Goal: Transaction & Acquisition: Purchase product/service

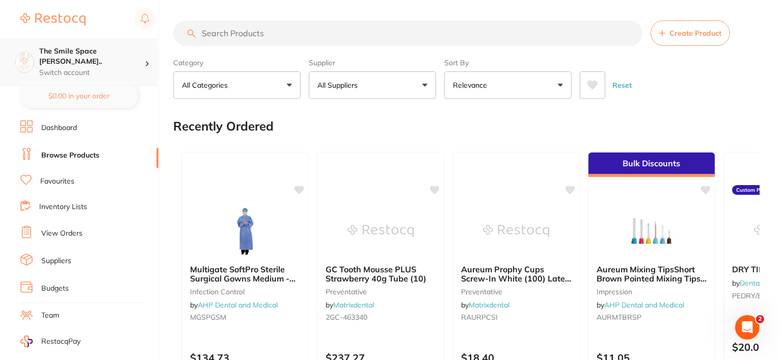
click at [139, 69] on div "The Smile Space [PERSON_NAME].. Switch account" at bounding box center [79, 62] width 158 height 47
click at [138, 69] on div "The Smile Space [PERSON_NAME].. Switch account" at bounding box center [79, 62] width 158 height 47
click at [427, 86] on button "All Suppliers" at bounding box center [372, 85] width 127 height 28
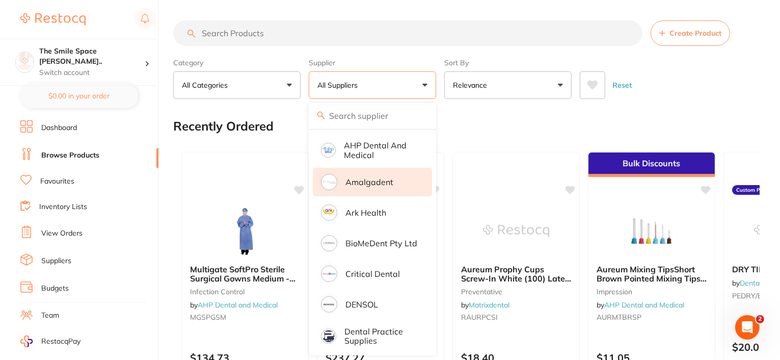
scroll to position [204, 0]
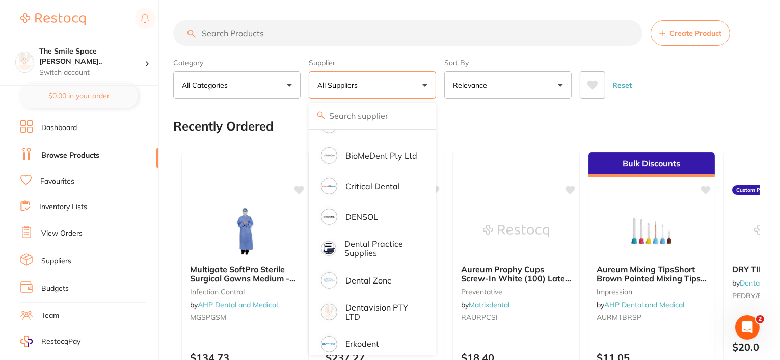
click at [379, 291] on li "Dental Zone" at bounding box center [372, 280] width 119 height 29
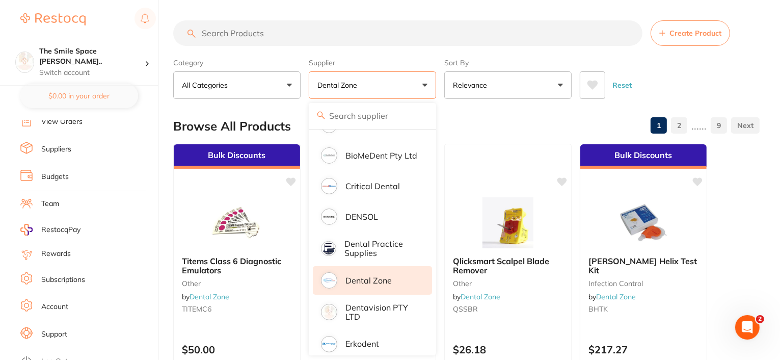
scroll to position [115, 0]
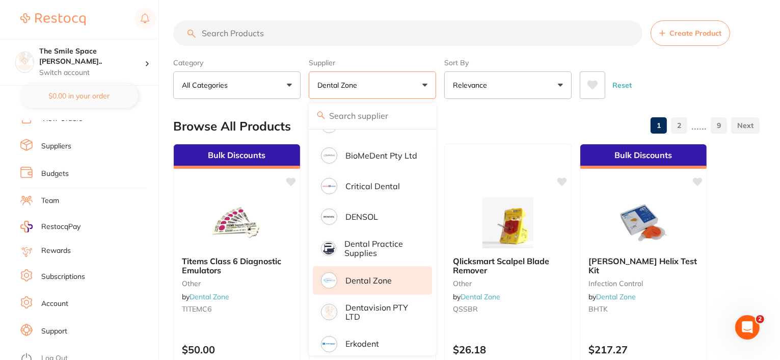
click at [57, 299] on link "Account" at bounding box center [54, 304] width 27 height 10
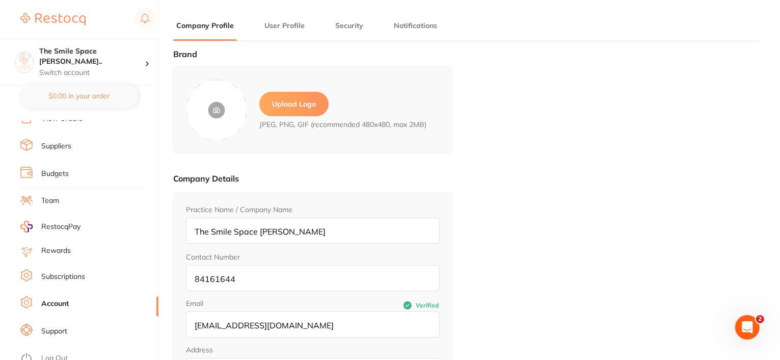
type input "The Smile Space [PERSON_NAME]"
type input "[PERSON_NAME]"
type input "[EMAIL_ADDRESS][DOMAIN_NAME]"
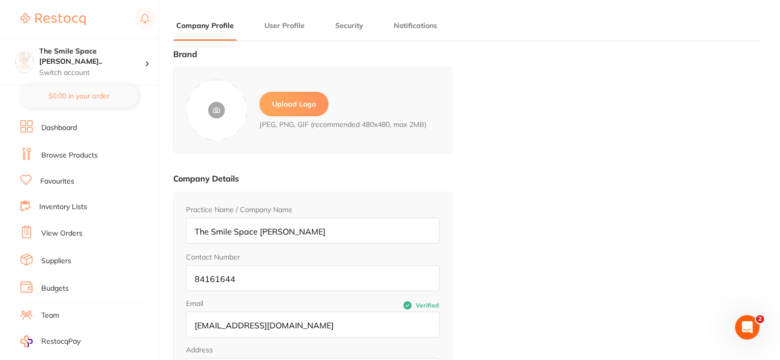
click at [66, 12] on link at bounding box center [52, 19] width 65 height 23
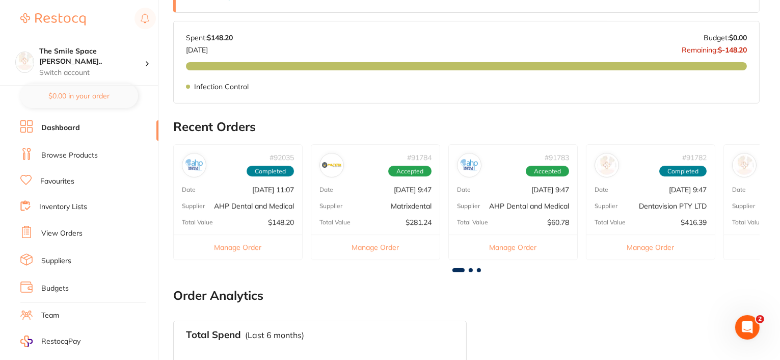
scroll to position [255, 0]
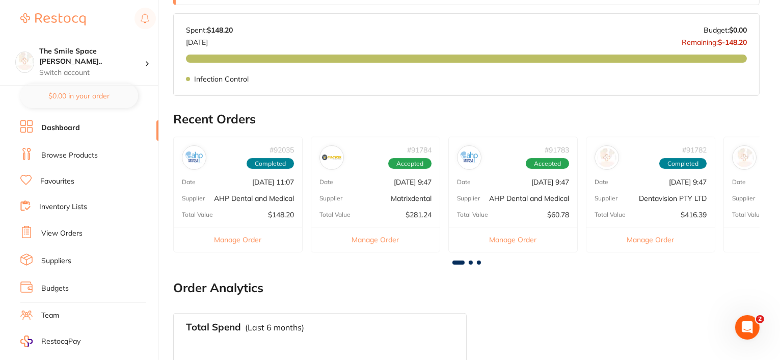
click at [375, 241] on button "Manage Order" at bounding box center [375, 239] width 128 height 25
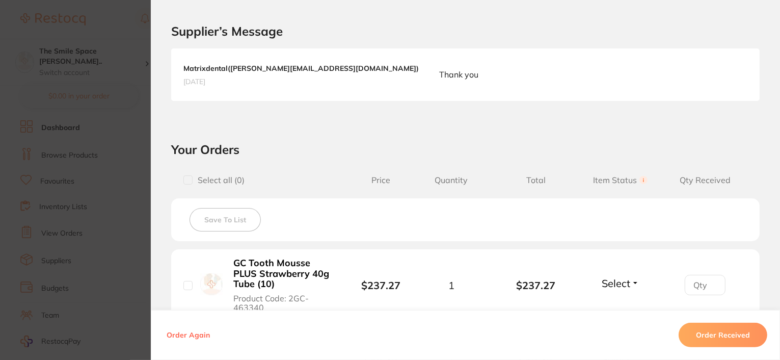
scroll to position [222, 0]
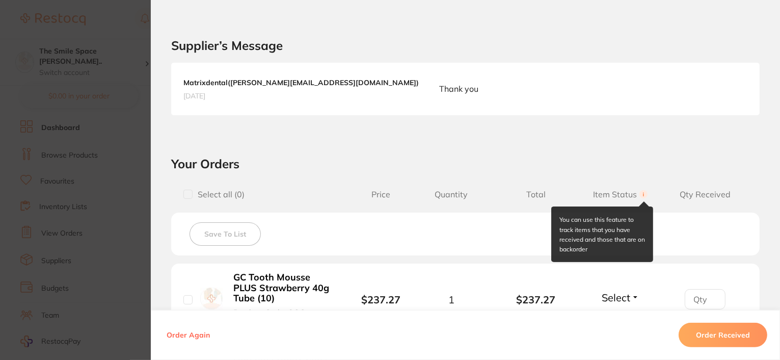
click at [640, 194] on circle at bounding box center [644, 194] width 8 height 8
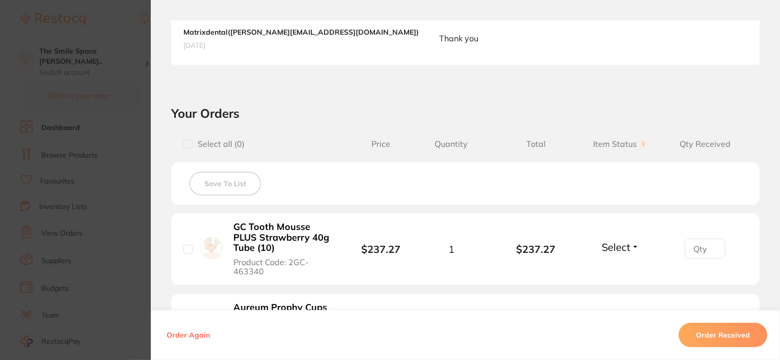
scroll to position [273, 0]
click at [620, 244] on span "Select" at bounding box center [616, 246] width 29 height 13
click at [622, 282] on span "Back Order" at bounding box center [620, 284] width 31 height 8
click at [620, 249] on span "Back Order" at bounding box center [616, 246] width 53 height 13
click at [664, 229] on li "GC Tooth Mousse PLUS Strawberry 40g Tube (10) Product Code: 2GC-463340 $237.27 …" at bounding box center [465, 249] width 589 height 72
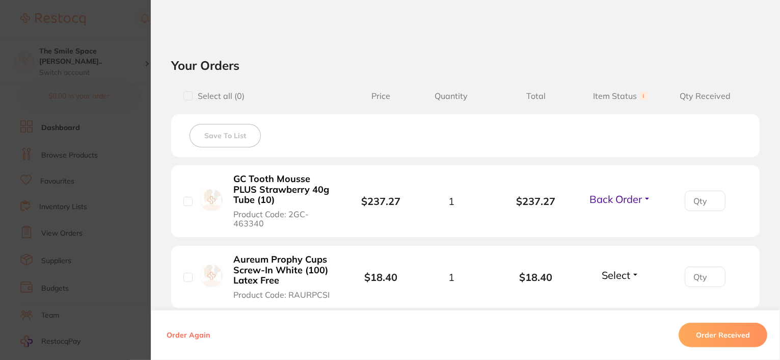
scroll to position [375, 0]
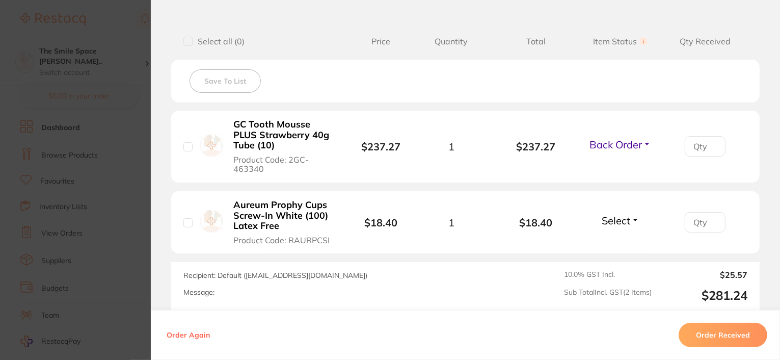
click at [636, 217] on button "Select" at bounding box center [621, 220] width 44 height 13
click at [666, 225] on div at bounding box center [705, 222] width 85 height 20
click at [630, 138] on span "Back Order" at bounding box center [616, 144] width 53 height 13
click at [645, 161] on li "GC Tooth Mousse PLUS Strawberry 40g Tube (10) Product Code: 2GC-463340 $237.27 …" at bounding box center [465, 147] width 589 height 72
click at [647, 145] on button "Back Order" at bounding box center [621, 144] width 68 height 13
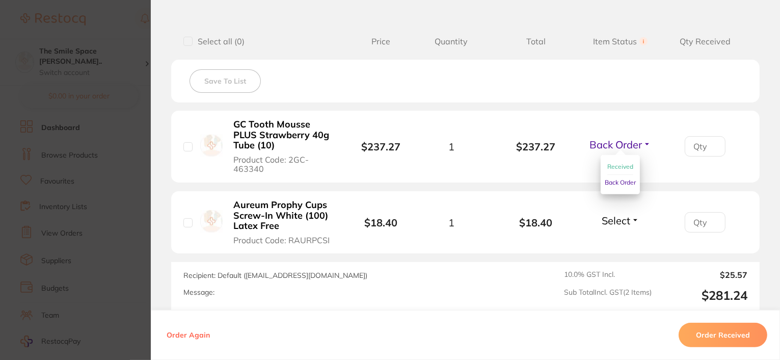
click at [622, 178] on li "GC Tooth Mousse PLUS Strawberry 40g Tube (10) Product Code: 2GC-463340 $237.27 …" at bounding box center [465, 147] width 589 height 72
click at [633, 143] on span "Back Order" at bounding box center [616, 144] width 53 height 13
click at [623, 166] on span "Received" at bounding box center [621, 167] width 26 height 8
click at [631, 144] on span "Received" at bounding box center [615, 144] width 43 height 13
click at [646, 167] on li "GC Tooth Mousse PLUS Strawberry 40g Tube (10) Product Code: 2GC-463340 $237.27 …" at bounding box center [465, 147] width 589 height 72
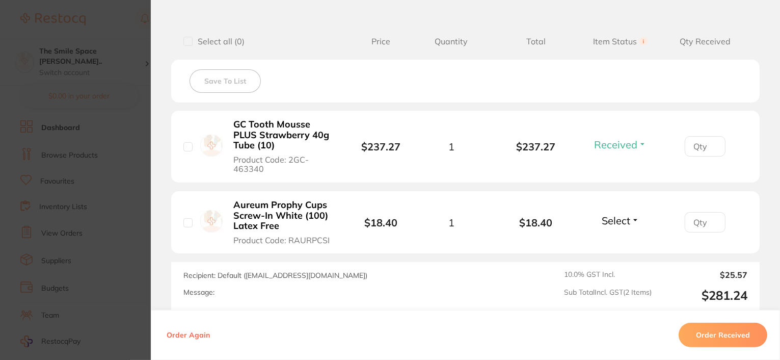
click at [630, 181] on li "GC Tooth Mousse PLUS Strawberry 40g Tube (10) Product Code: 2GC-463340 $237.27 …" at bounding box center [465, 147] width 589 height 72
click at [635, 140] on span "Received" at bounding box center [615, 144] width 43 height 13
drag, startPoint x: 618, startPoint y: 187, endPoint x: 618, endPoint y: 177, distance: 9.2
click at [618, 136] on button "Back Order" at bounding box center [620, 136] width 31 height 0
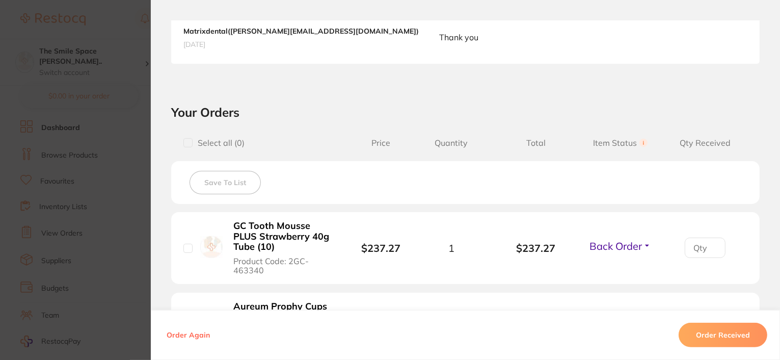
scroll to position [273, 0]
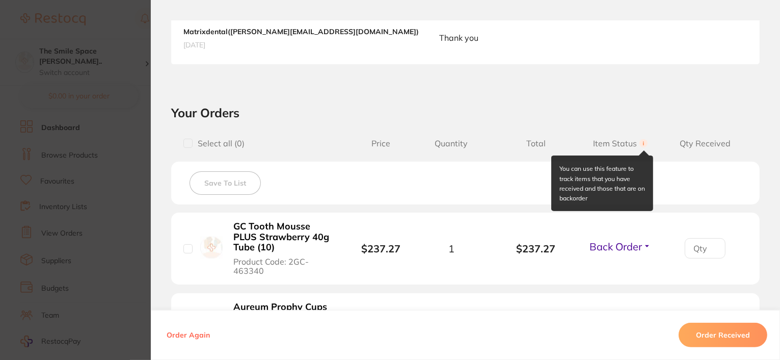
click at [642, 140] on circle at bounding box center [644, 143] width 8 height 8
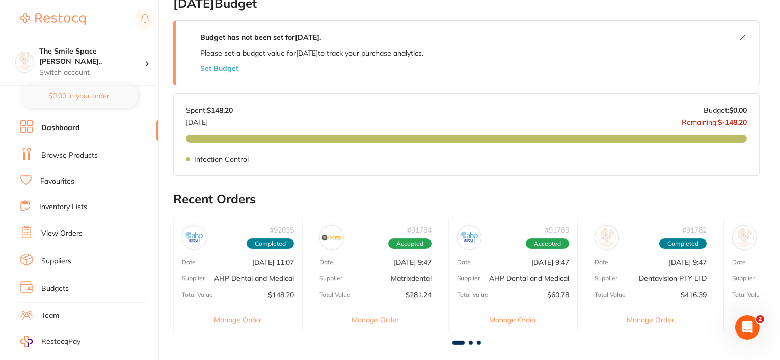
scroll to position [204, 0]
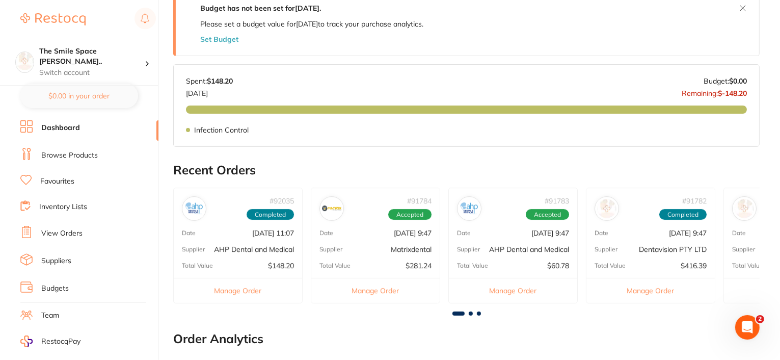
click at [373, 291] on button "Manage Order" at bounding box center [375, 290] width 128 height 25
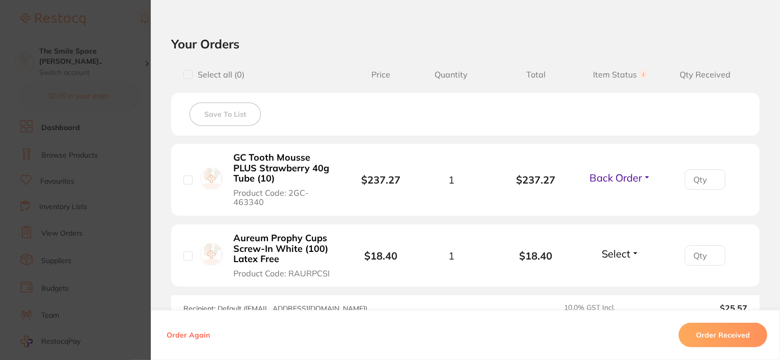
scroll to position [357, 0]
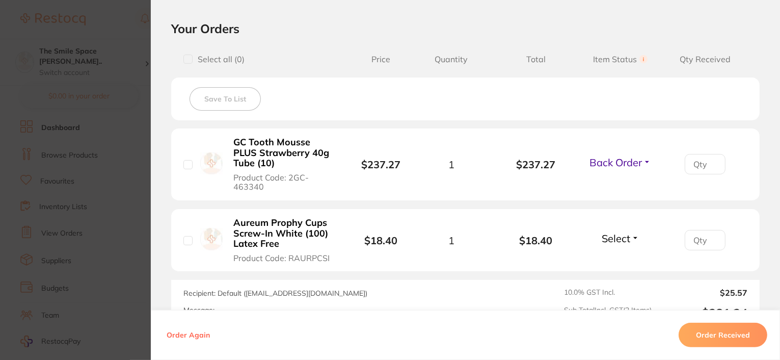
click at [278, 152] on b "GC Tooth Mousse PLUS Strawberry 40g Tube (10)" at bounding box center [283, 153] width 101 height 32
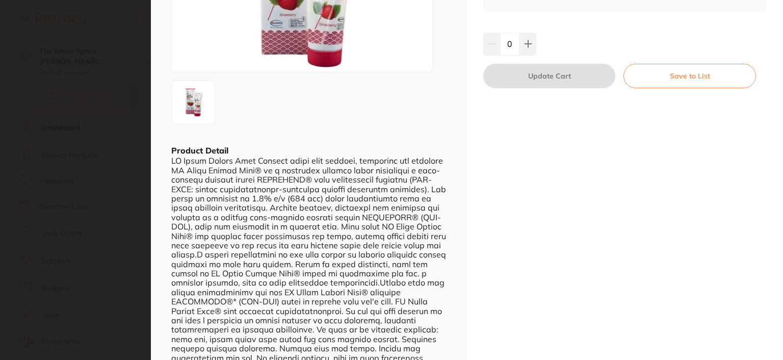
scroll to position [0, 0]
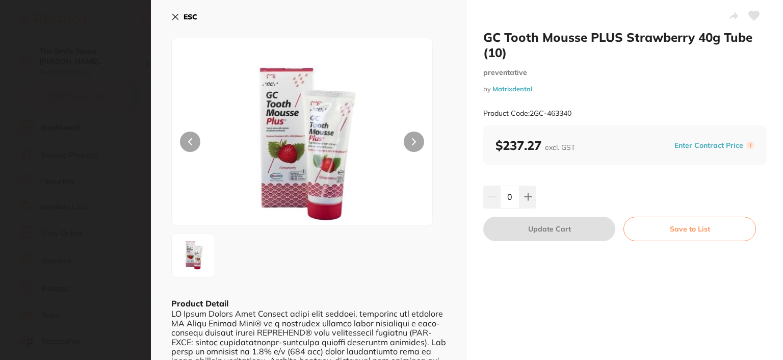
click at [178, 19] on icon at bounding box center [175, 17] width 8 height 8
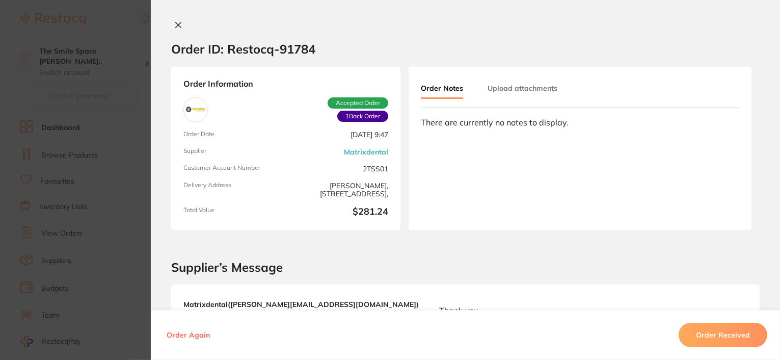
click at [525, 88] on button "Upload attachments" at bounding box center [523, 88] width 70 height 18
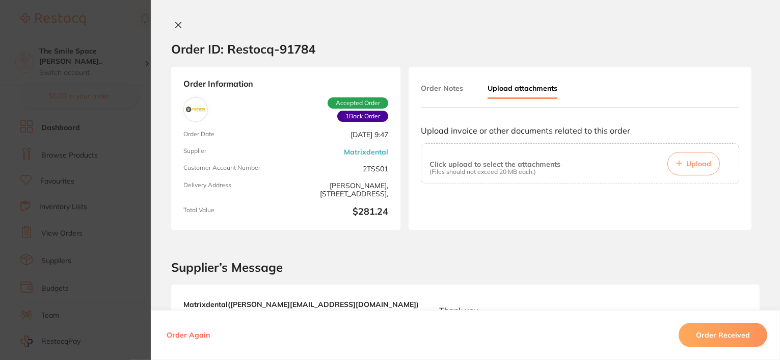
click at [443, 90] on button "Order Notes" at bounding box center [442, 88] width 42 height 18
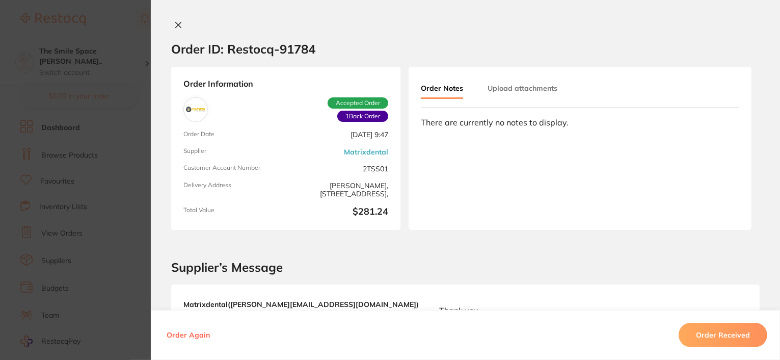
click at [176, 23] on icon at bounding box center [179, 25] width 6 height 6
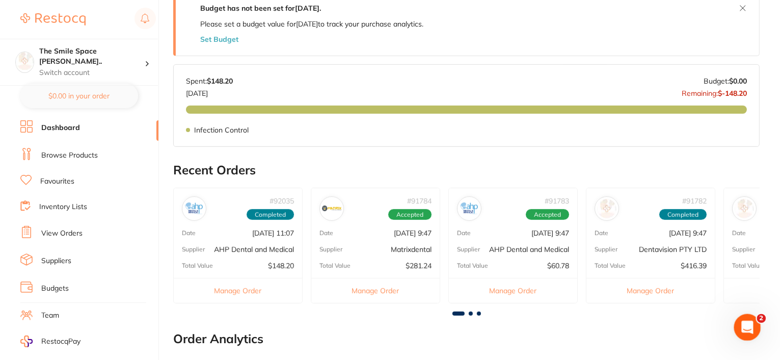
click at [755, 331] on div "Open Intercom Messenger" at bounding box center [746, 326] width 34 height 34
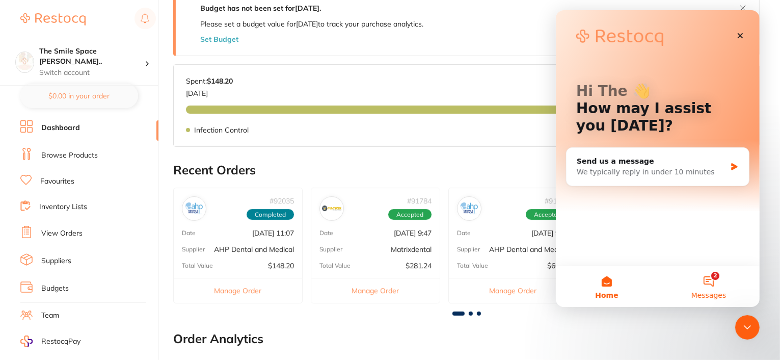
click at [710, 288] on button "2 Messages" at bounding box center [709, 286] width 102 height 41
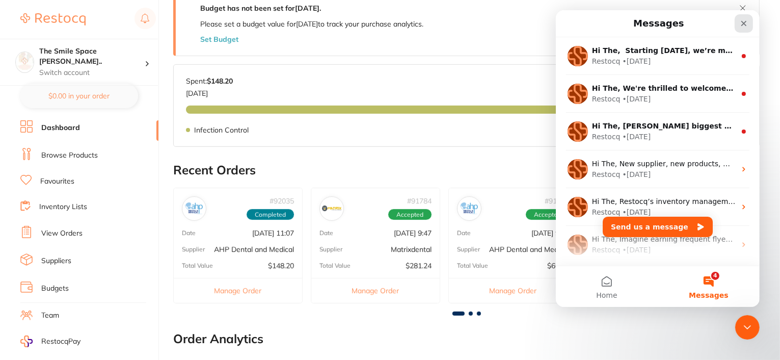
click at [743, 22] on icon "Close" at bounding box center [744, 24] width 6 height 6
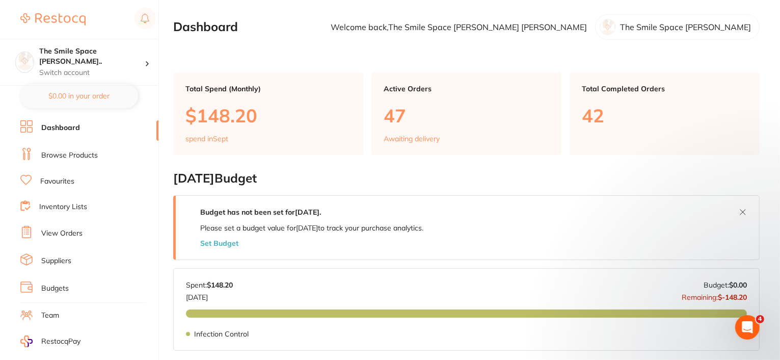
click at [79, 12] on link at bounding box center [52, 19] width 65 height 23
click at [46, 21] on img at bounding box center [52, 19] width 65 height 12
click at [44, 15] on img at bounding box center [52, 19] width 65 height 12
click at [65, 183] on link "Favourites" at bounding box center [57, 181] width 34 height 10
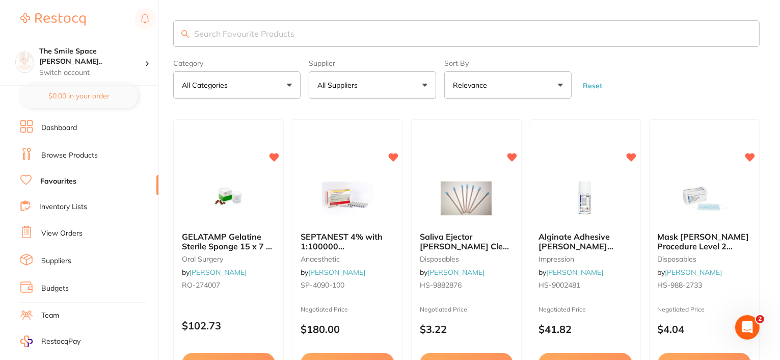
click at [42, 12] on link at bounding box center [52, 19] width 65 height 23
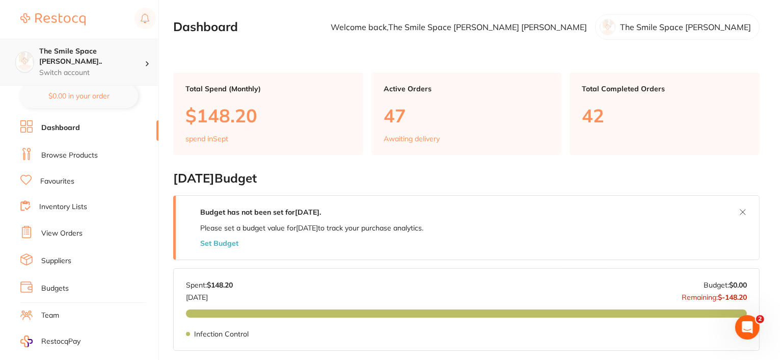
click at [91, 68] on p "Switch account" at bounding box center [92, 73] width 106 height 10
click at [86, 157] on link "Browse Products" at bounding box center [69, 155] width 57 height 10
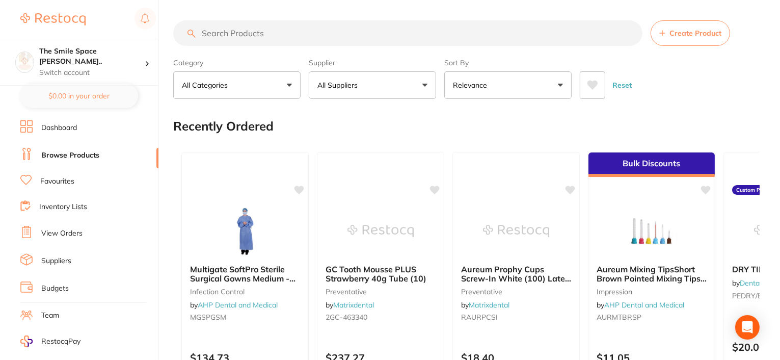
click at [320, 37] on input "search" at bounding box center [407, 32] width 469 height 25
click at [354, 77] on button "All Suppliers" at bounding box center [372, 85] width 127 height 28
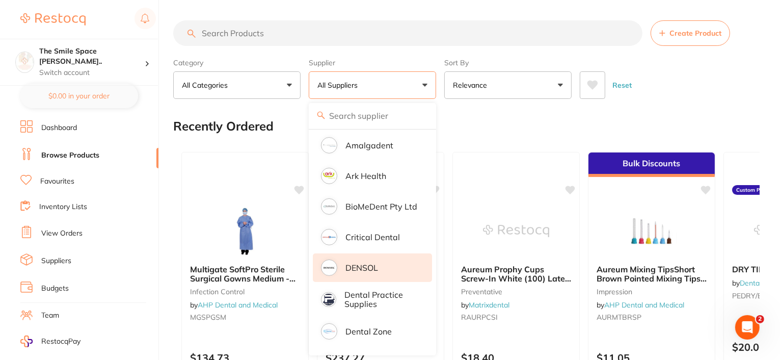
scroll to position [255, 0]
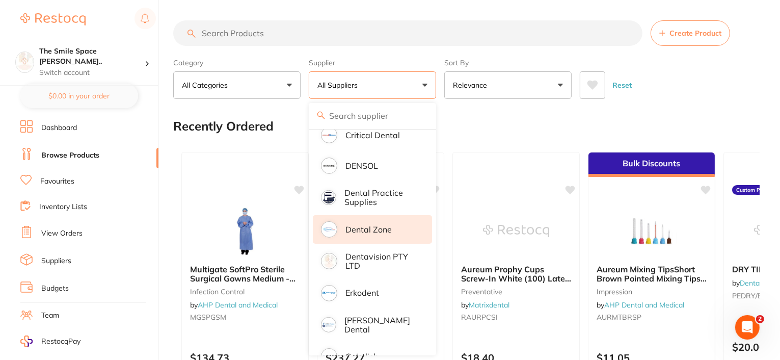
click at [362, 226] on p "Dental Zone" at bounding box center [369, 229] width 46 height 9
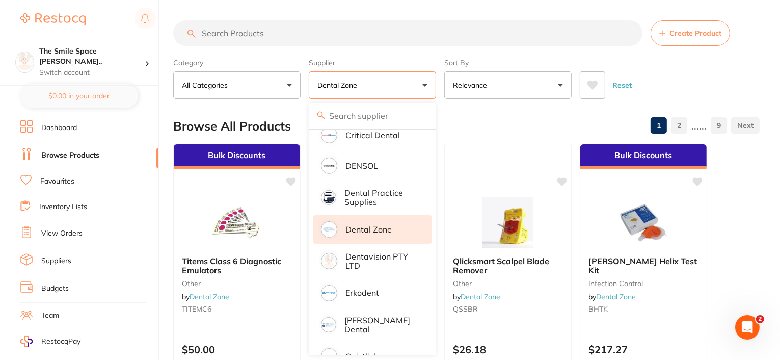
scroll to position [0, 0]
click at [262, 36] on input "search" at bounding box center [407, 32] width 469 height 25
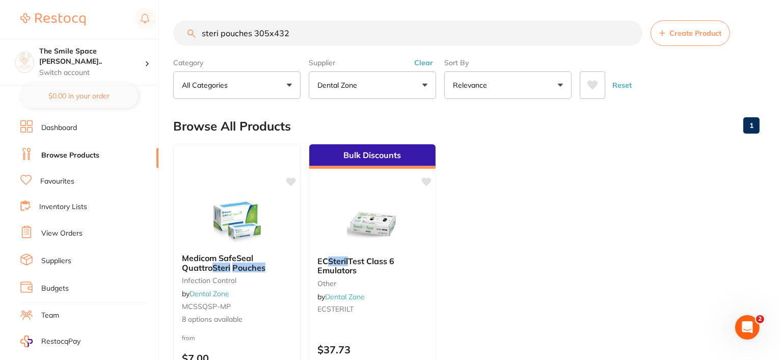
type input "steri pouches 305x432"
click at [244, 258] on span "Medicom SafeSeal Quattro" at bounding box center [217, 263] width 72 height 20
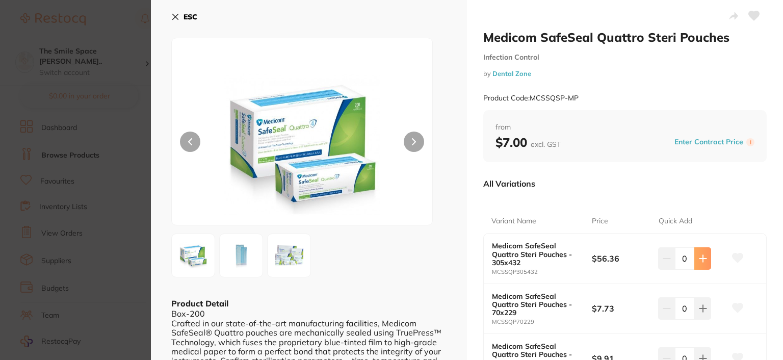
click at [696, 260] on button at bounding box center [702, 258] width 17 height 22
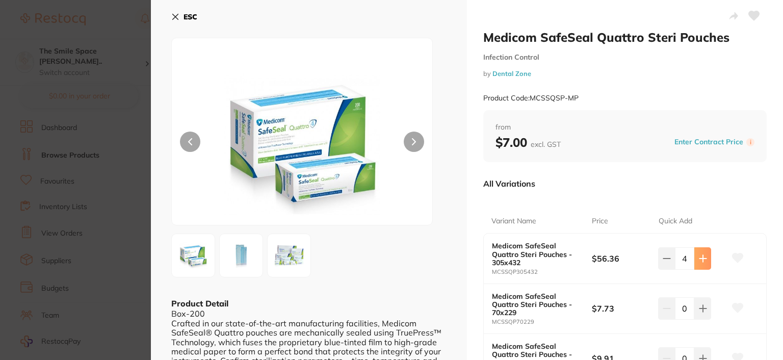
type input "5"
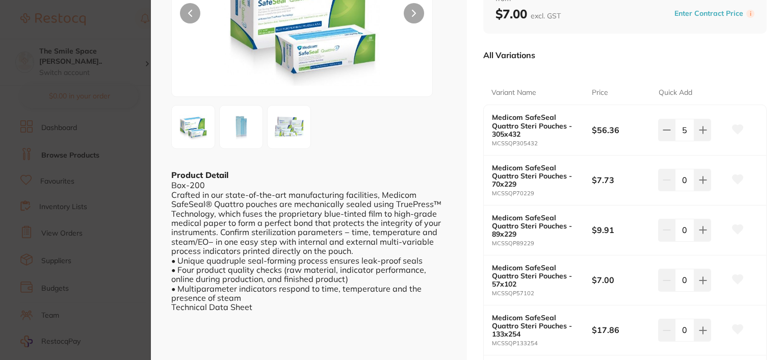
scroll to position [153, 0]
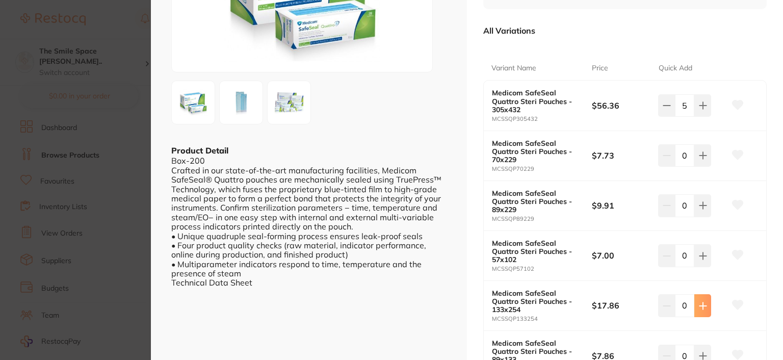
click at [696, 306] on button at bounding box center [702, 305] width 17 height 22
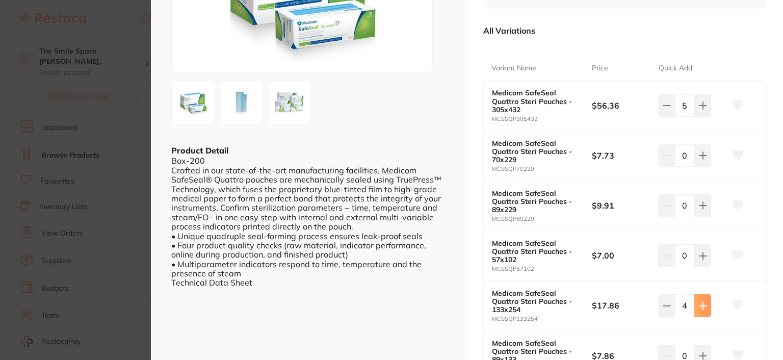
type input "5"
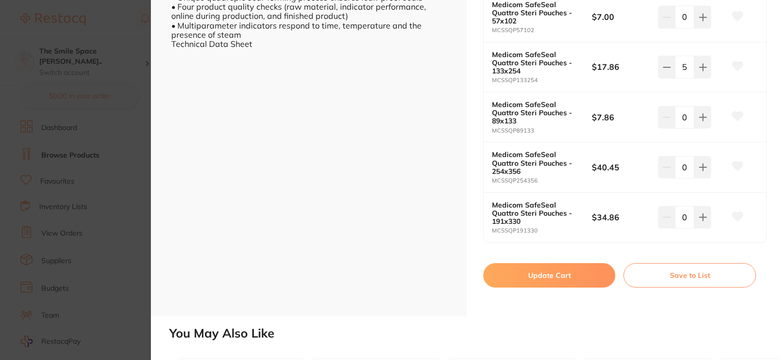
scroll to position [408, 0]
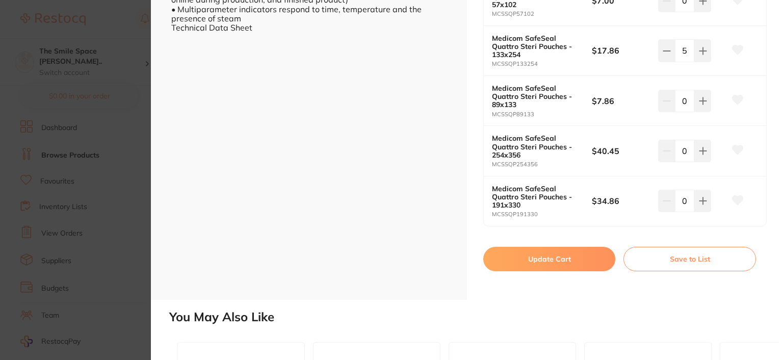
click at [563, 261] on button "Update Cart" at bounding box center [549, 259] width 132 height 24
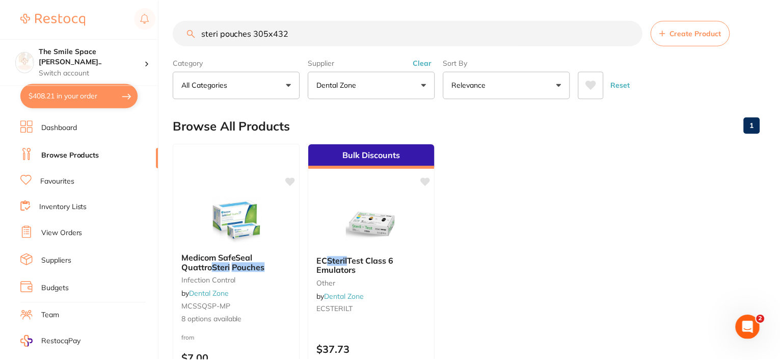
scroll to position [11, 0]
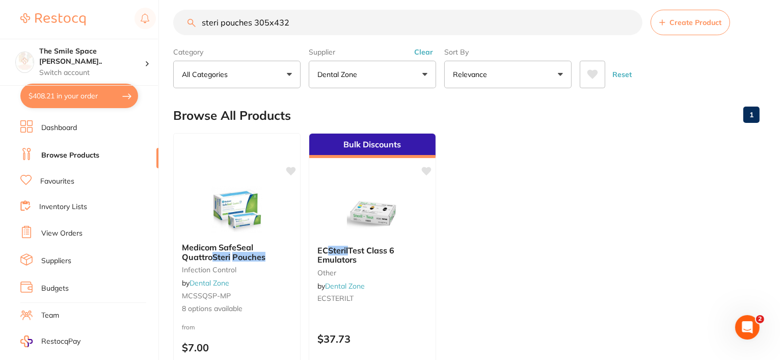
click at [90, 97] on button "$408.21 in your order" at bounding box center [79, 96] width 118 height 24
checkbox input "true"
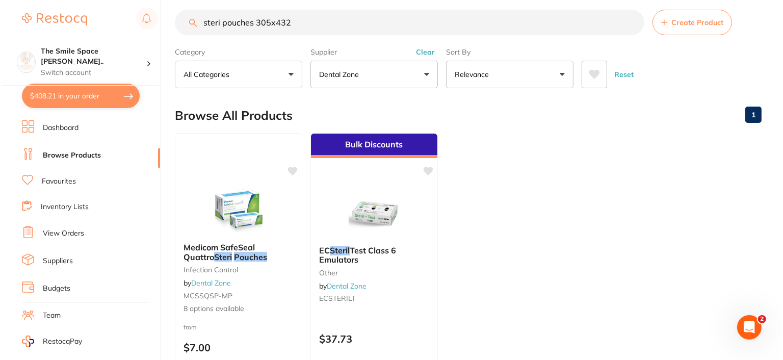
scroll to position [0, 0]
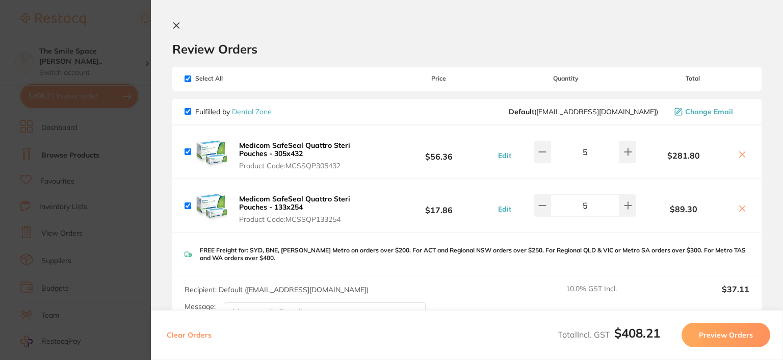
click at [176, 24] on icon at bounding box center [177, 26] width 6 height 6
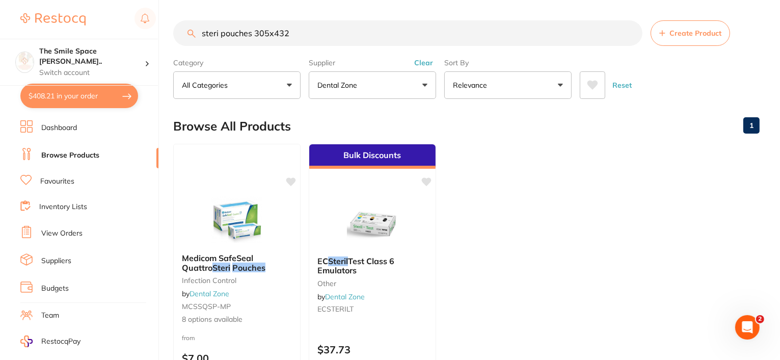
click at [67, 16] on img at bounding box center [52, 19] width 65 height 12
